Goal: Transaction & Acquisition: Purchase product/service

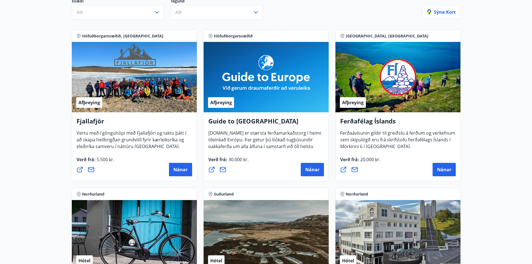
scroll to position [1, 0]
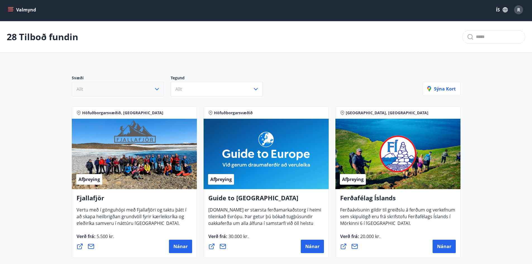
click at [156, 88] on icon "button" at bounding box center [157, 89] width 7 height 7
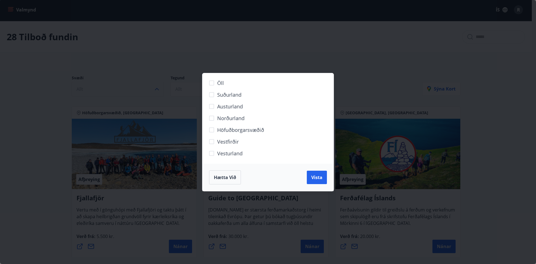
click at [308, 42] on div "Öll Suðurland Austurland Norðurland Höfuðborgarsvæðið Vestfirðir Vesturland Hæt…" at bounding box center [268, 132] width 536 height 264
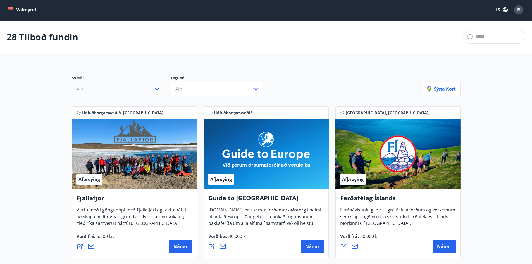
scroll to position [0, 0]
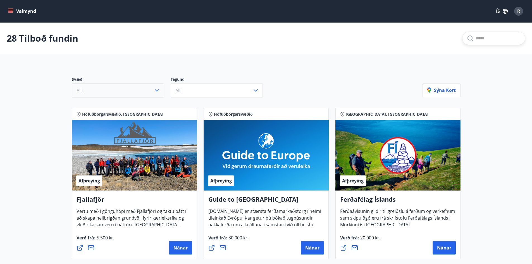
click at [483, 40] on input "text" at bounding box center [498, 38] width 45 height 9
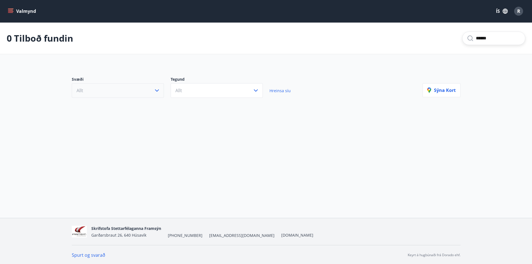
type input "******"
click at [9, 12] on icon "menu" at bounding box center [10, 12] width 5 height 1
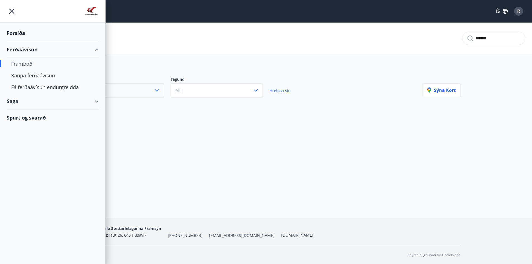
click at [95, 100] on div "Saga" at bounding box center [53, 101] width 92 height 16
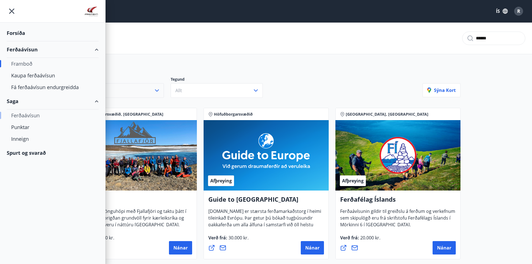
click at [24, 115] on div "Ferðaávísun" at bounding box center [52, 115] width 83 height 12
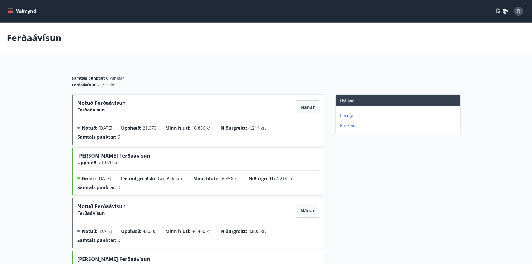
click at [345, 115] on p "Inneign" at bounding box center [399, 115] width 118 height 6
click at [347, 125] on p "Punktar" at bounding box center [399, 126] width 118 height 6
click at [12, 12] on icon "menu" at bounding box center [11, 11] width 6 height 6
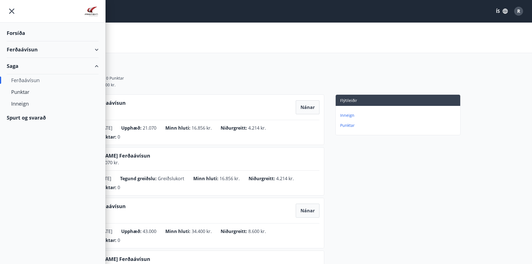
click at [32, 49] on div "Ferðaávísun" at bounding box center [53, 49] width 92 height 16
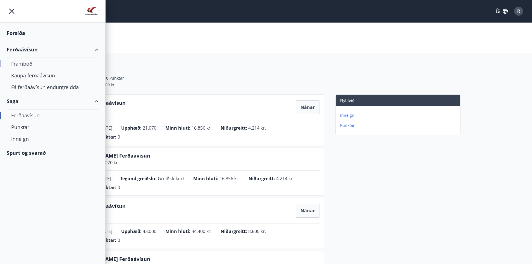
click at [19, 64] on div "Framboð" at bounding box center [52, 64] width 83 height 12
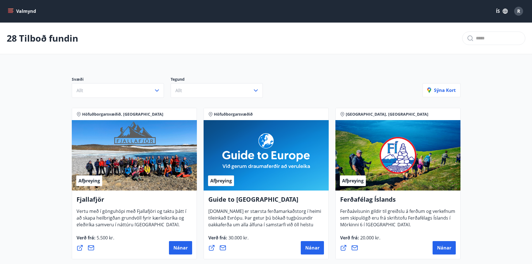
click at [9, 11] on icon "menu" at bounding box center [11, 11] width 6 height 1
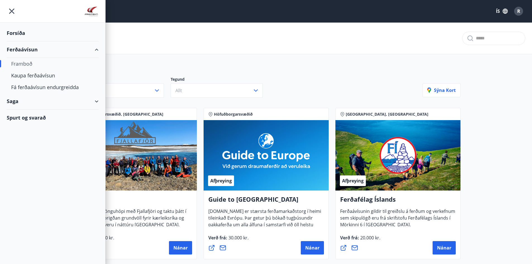
click at [18, 35] on div "Forsíða" at bounding box center [53, 33] width 92 height 16
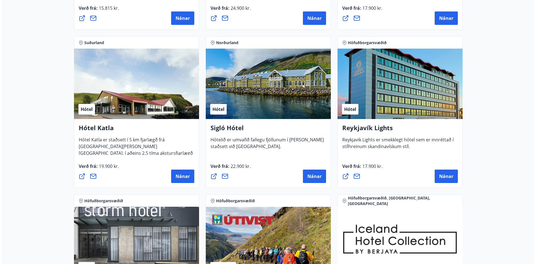
scroll to position [419, 0]
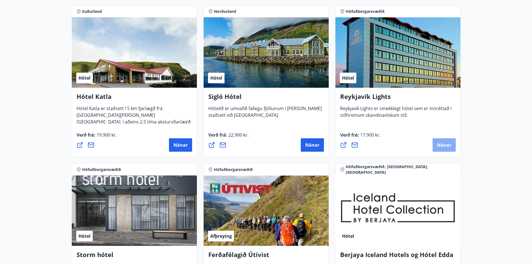
click at [442, 146] on span "Nánar" at bounding box center [444, 145] width 14 height 6
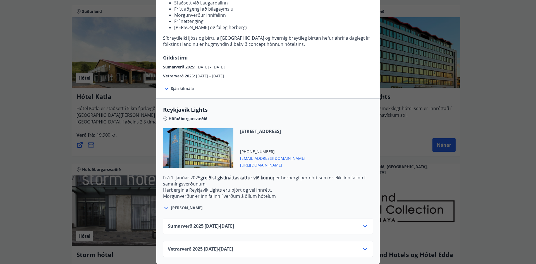
scroll to position [88, 0]
click at [363, 223] on icon at bounding box center [364, 226] width 7 height 7
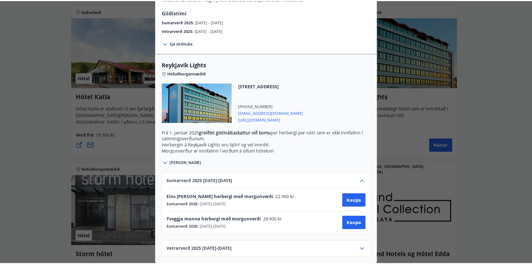
scroll to position [22, 0]
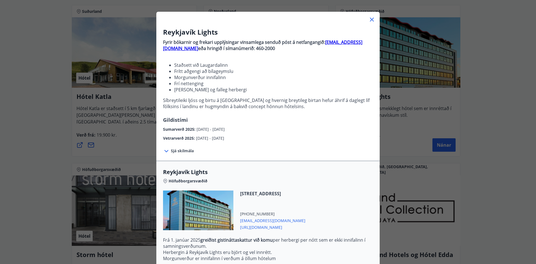
click at [370, 19] on icon at bounding box center [372, 20] width 4 height 4
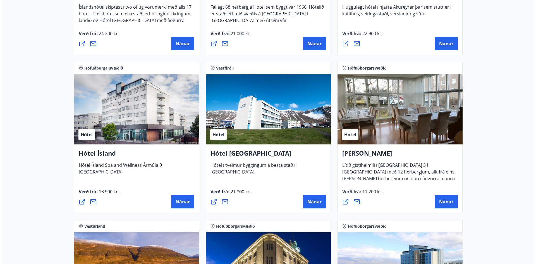
scroll to position [837, 0]
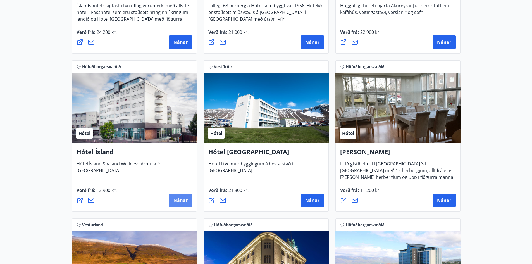
click at [176, 201] on span "Nánar" at bounding box center [180, 200] width 14 height 6
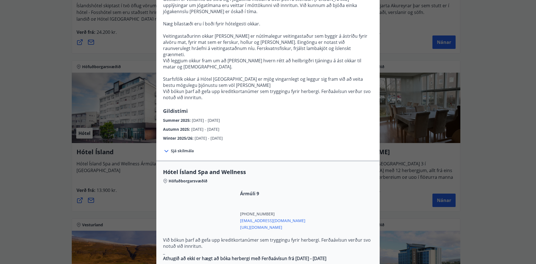
scroll to position [223, 0]
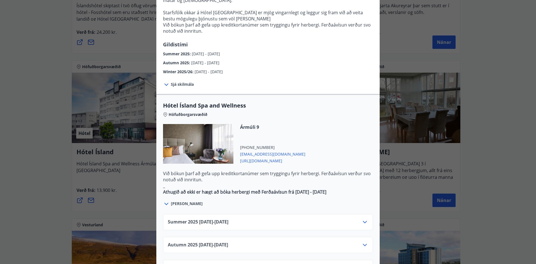
click at [363, 221] on icon at bounding box center [365, 222] width 4 height 2
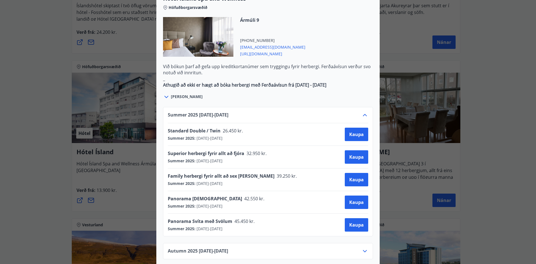
scroll to position [335, 0]
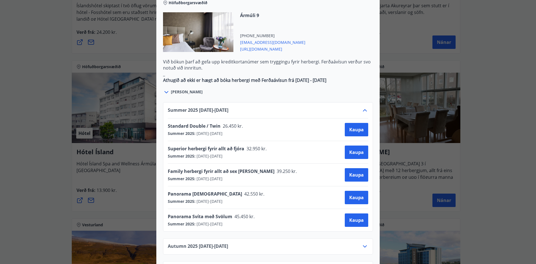
click at [492, 164] on div "Hótel Ísland Sendu skilaboð til að panta herbergi reception@hotelisland.is Athu…" at bounding box center [268, 132] width 536 height 264
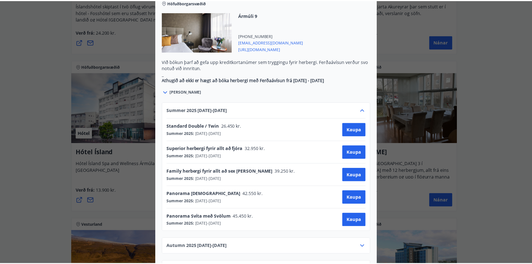
scroll to position [0, 0]
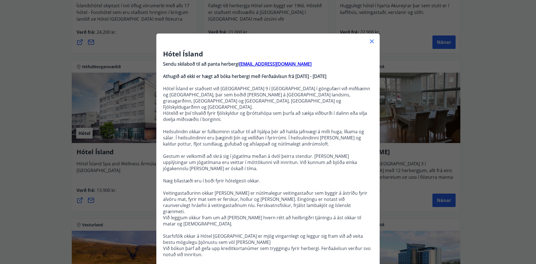
click at [370, 41] on icon at bounding box center [371, 41] width 7 height 7
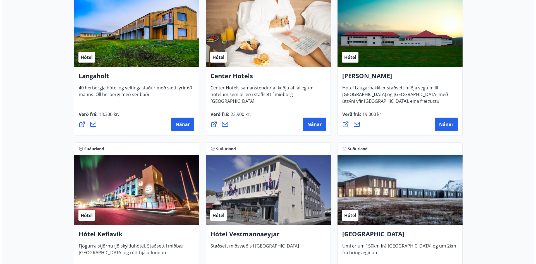
scroll to position [1284, 0]
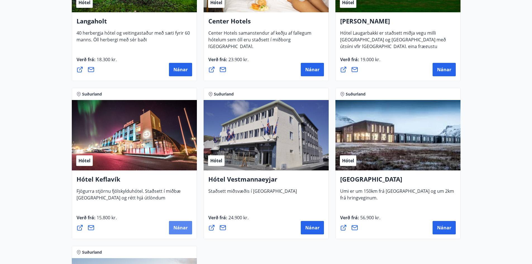
click at [177, 227] on span "Nánar" at bounding box center [180, 227] width 14 height 6
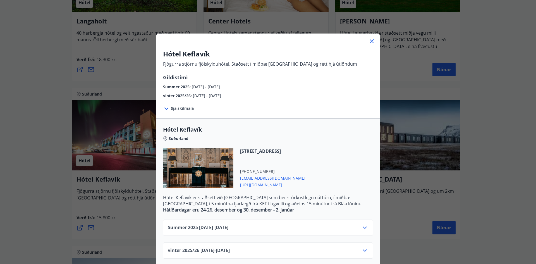
click at [164, 109] on icon at bounding box center [166, 108] width 7 height 7
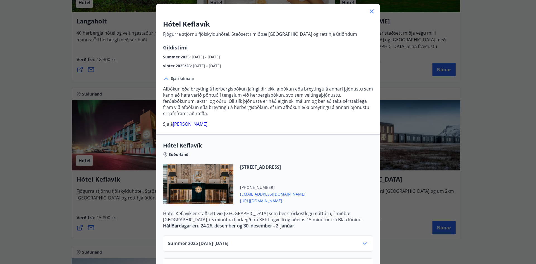
scroll to position [84, 0]
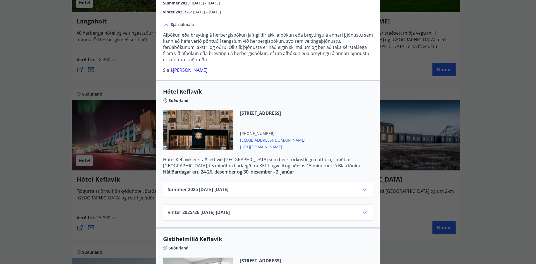
click at [363, 188] on icon at bounding box center [364, 189] width 7 height 7
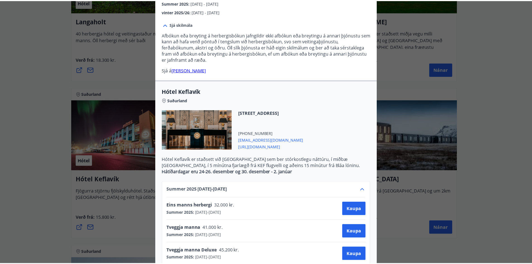
scroll to position [0, 0]
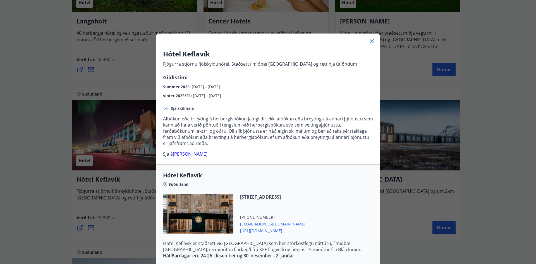
click at [370, 40] on icon at bounding box center [371, 41] width 7 height 7
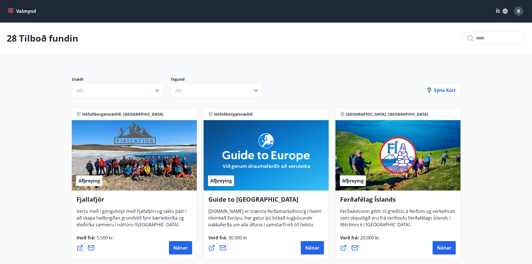
click at [11, 12] on icon "menu" at bounding box center [11, 11] width 6 height 6
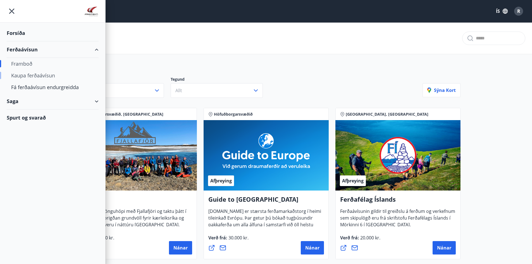
click at [32, 77] on div "Kaupa ferðaávísun" at bounding box center [52, 75] width 83 height 12
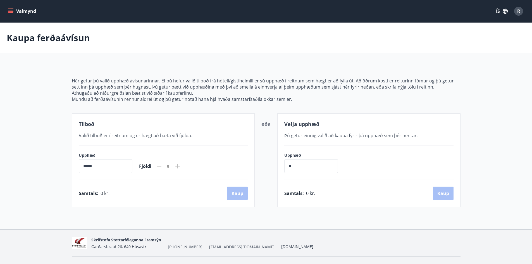
click at [294, 167] on input "*" at bounding box center [311, 166] width 54 height 14
type input "*****"
click at [443, 194] on button "Kaup" at bounding box center [443, 192] width 21 height 13
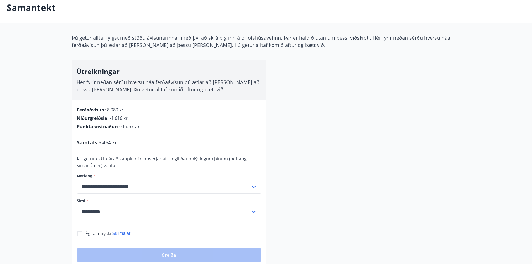
scroll to position [56, 0]
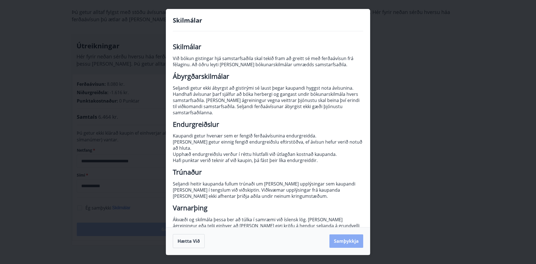
click at [343, 241] on button "Samþykkja" at bounding box center [346, 240] width 34 height 13
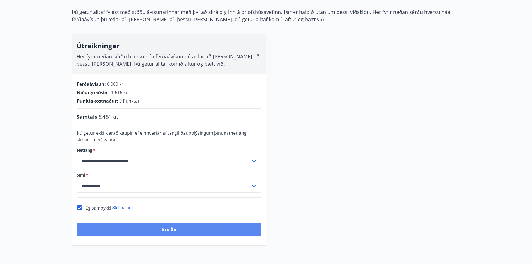
click at [168, 230] on button "Greiða" at bounding box center [169, 228] width 184 height 13
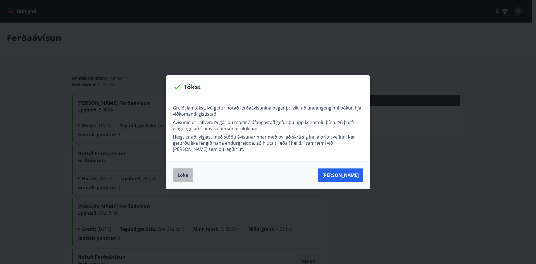
click at [181, 176] on button "Loka" at bounding box center [183, 175] width 20 height 14
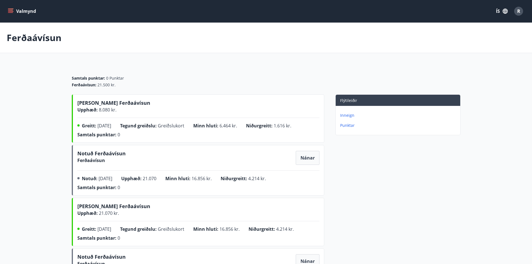
click at [347, 116] on p "Inneign" at bounding box center [399, 115] width 118 height 6
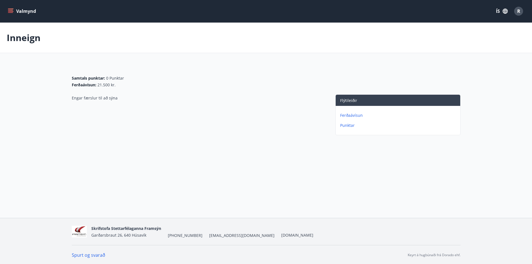
click at [262, 114] on div "Engar færslur til að sýna" at bounding box center [198, 115] width 252 height 43
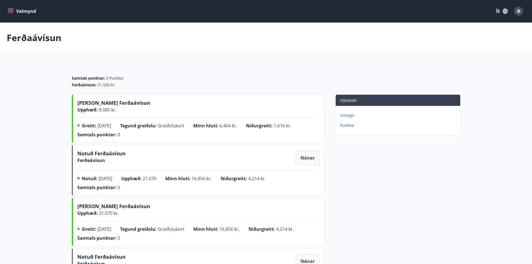
click at [350, 114] on p "Inneign" at bounding box center [399, 115] width 118 height 6
